Goal: Information Seeking & Learning: Learn about a topic

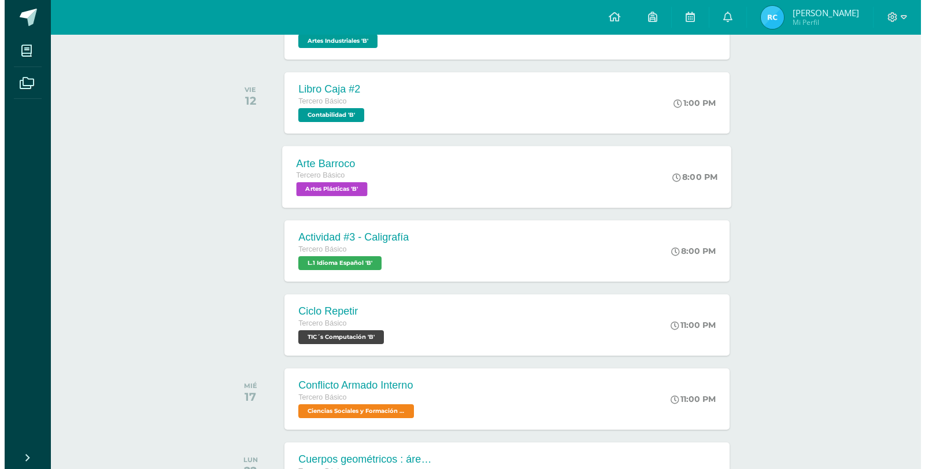
scroll to position [321, 0]
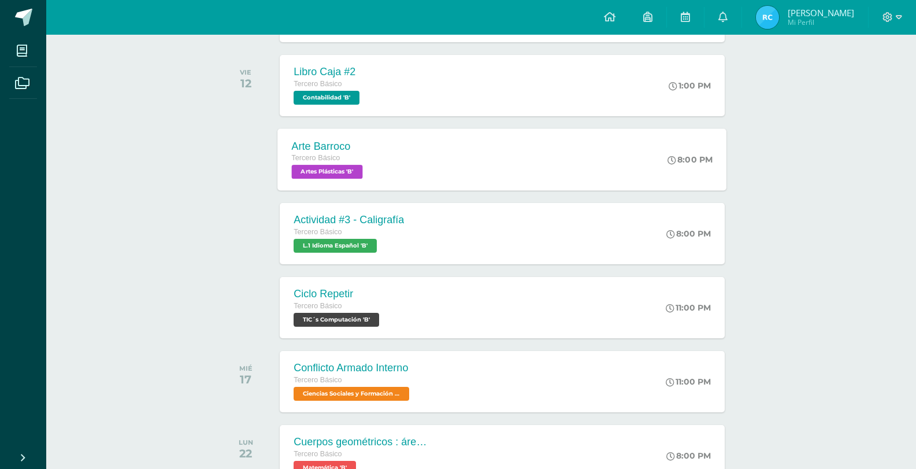
click at [353, 155] on div "Tercero Básico" at bounding box center [329, 158] width 74 height 13
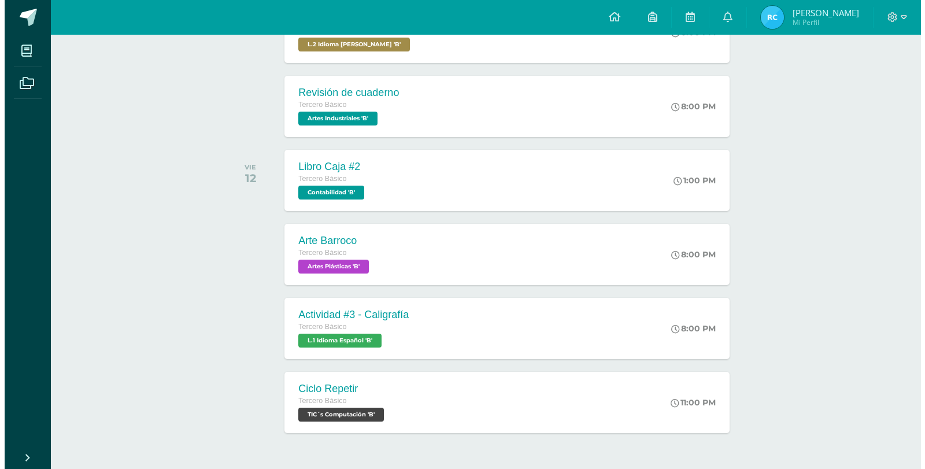
scroll to position [231, 0]
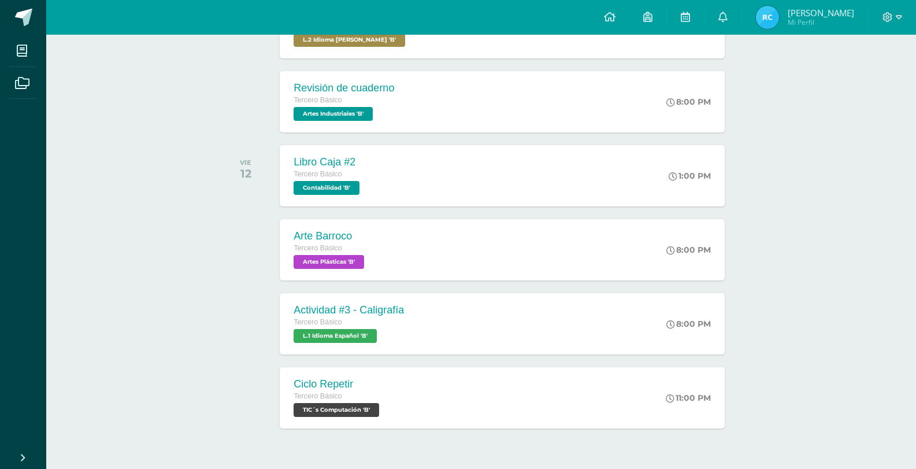
click at [409, 218] on div "Arte Barroco Tercero Básico Artes Plásticas 'B' 8:00 PM Arte Barroco Artes Plás…" at bounding box center [481, 249] width 523 height 65
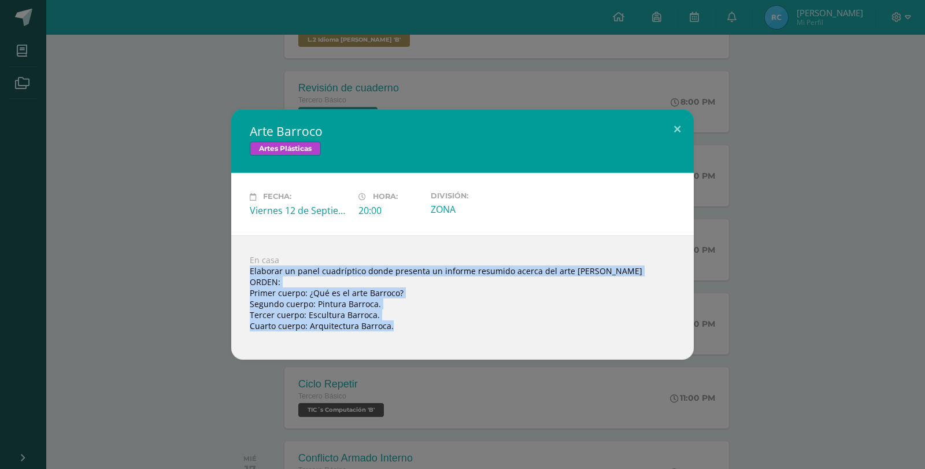
drag, startPoint x: 247, startPoint y: 269, endPoint x: 394, endPoint y: 329, distance: 158.6
click at [394, 329] on div "En casa Elaborar un panel cuadríptico donde presenta un informe resumido acerca…" at bounding box center [462, 297] width 462 height 124
copy div "Elaborar un panel cuadríptico donde presenta un informe resumido acerca del art…"
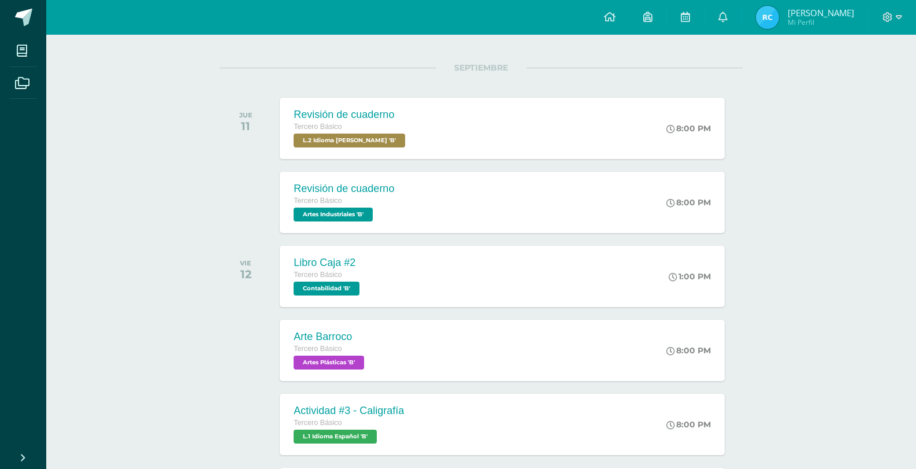
scroll to position [264, 0]
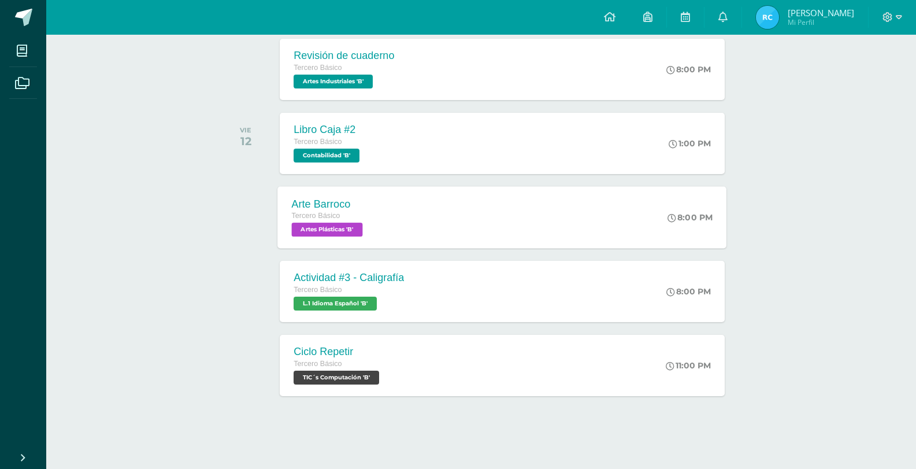
click at [334, 203] on div "Arte Barroco" at bounding box center [329, 204] width 74 height 12
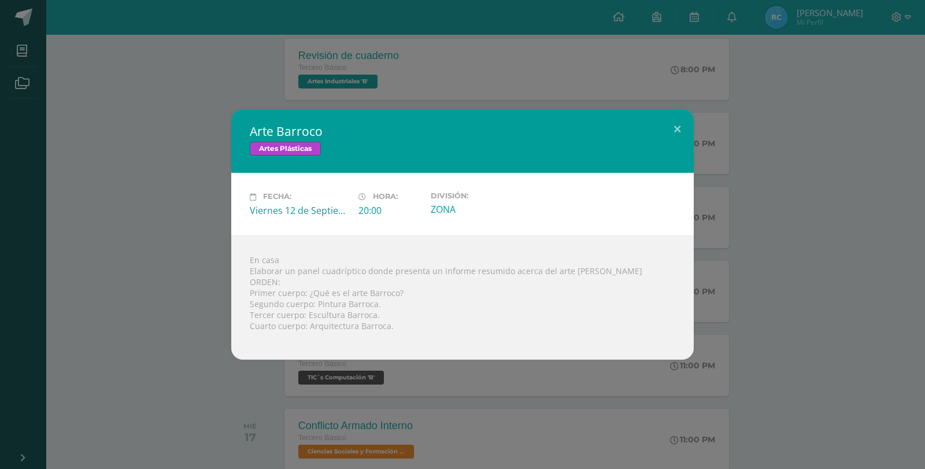
click at [213, 186] on div "Arte Barroco Artes Plásticas Fecha: Viernes 12 de Septiembre Hora: 20:00 Divisi…" at bounding box center [463, 234] width 916 height 250
